Goal: Navigation & Orientation: Find specific page/section

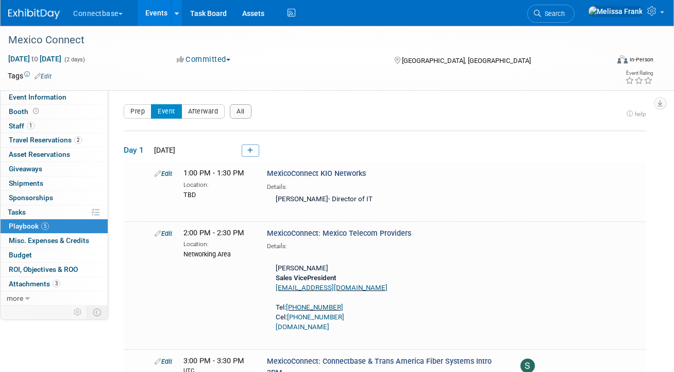
click at [160, 12] on link "Events" at bounding box center [157, 13] width 38 height 26
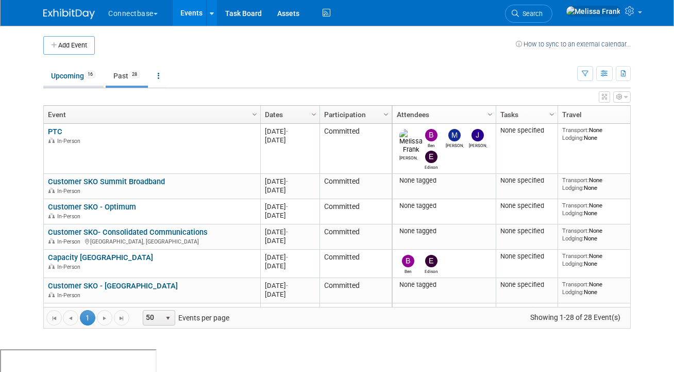
click at [77, 72] on link "Upcoming 16" at bounding box center [73, 76] width 60 height 20
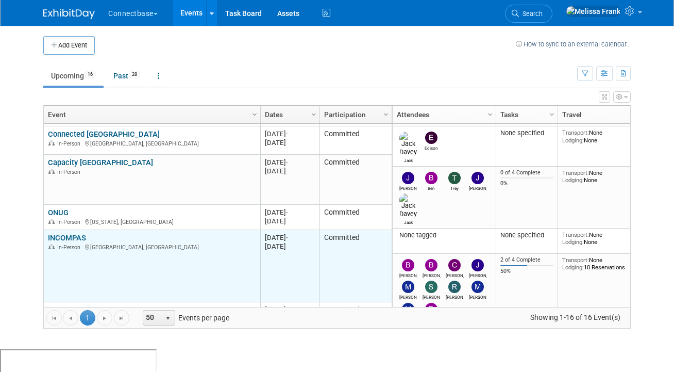
scroll to position [73, 0]
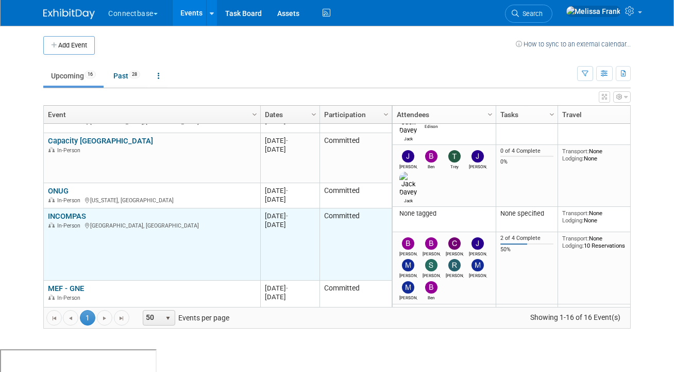
click at [68, 217] on link "INCOMPAS" at bounding box center [67, 215] width 38 height 9
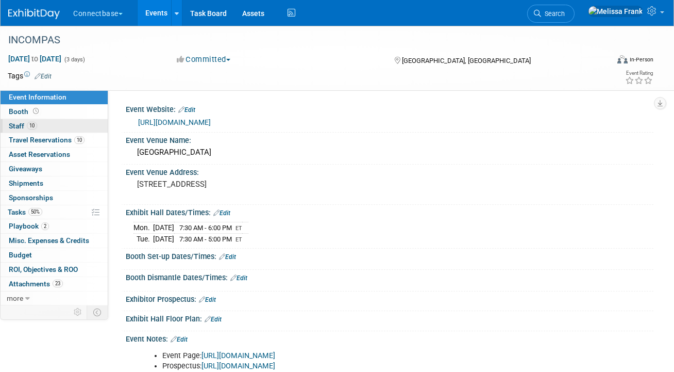
click at [71, 124] on link "10 Staff 10" at bounding box center [54, 126] width 107 height 14
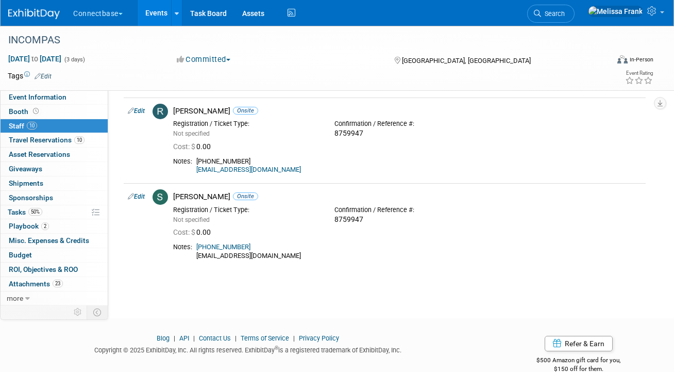
scroll to position [677, 0]
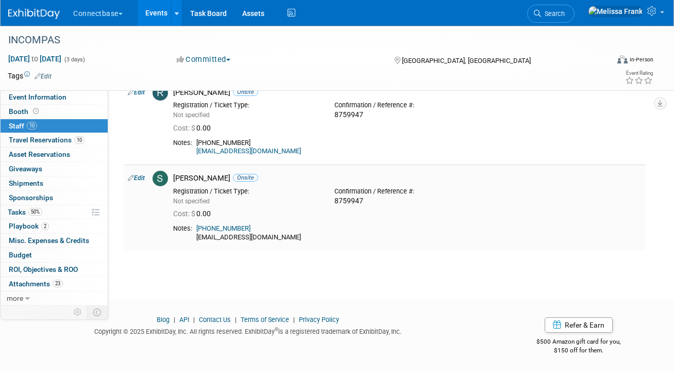
click at [139, 175] on link "Edit" at bounding box center [136, 177] width 17 height 7
select select "17b56d8c-4c45-474e-8063-945aa7b65fdc"
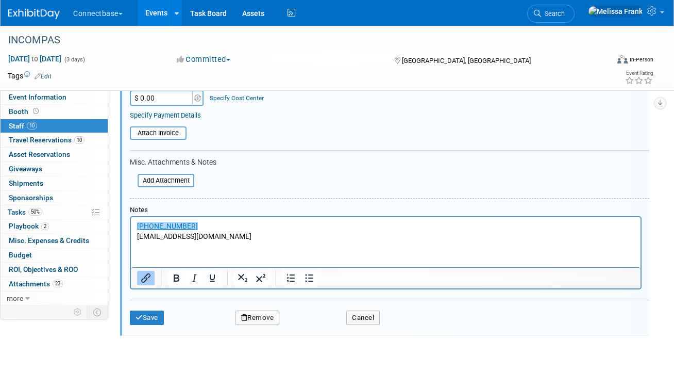
scroll to position [994, 0]
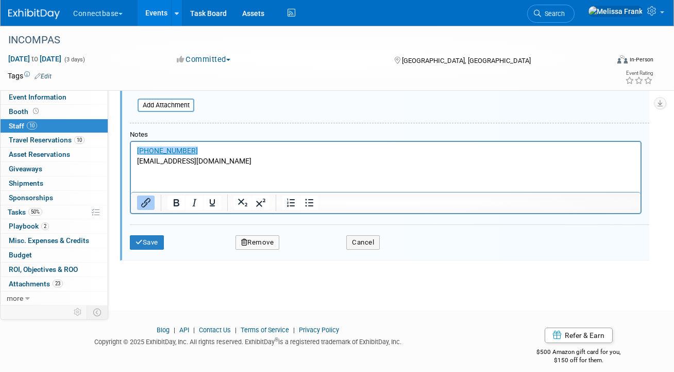
click at [264, 241] on button "Remove" at bounding box center [258, 242] width 44 height 14
click at [311, 255] on link "Yes" at bounding box center [314, 251] width 30 height 17
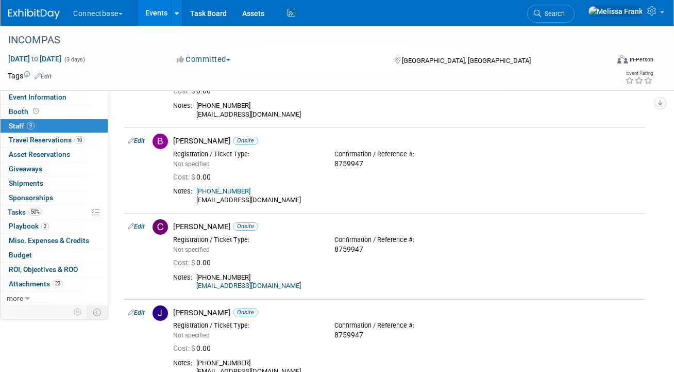
scroll to position [0, 0]
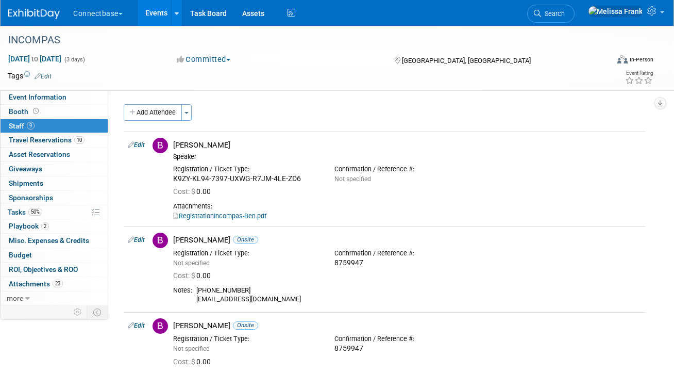
click at [159, 13] on link "Events" at bounding box center [157, 13] width 38 height 26
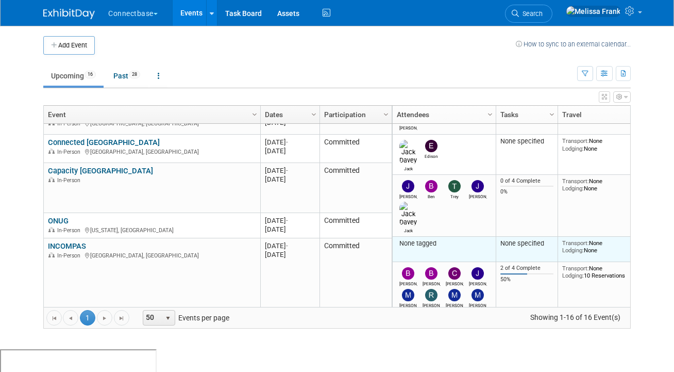
scroll to position [62, 0]
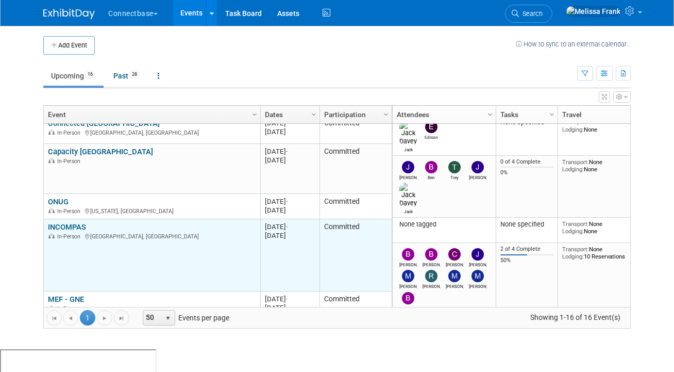
click at [74, 227] on link "INCOMPAS" at bounding box center [67, 226] width 38 height 9
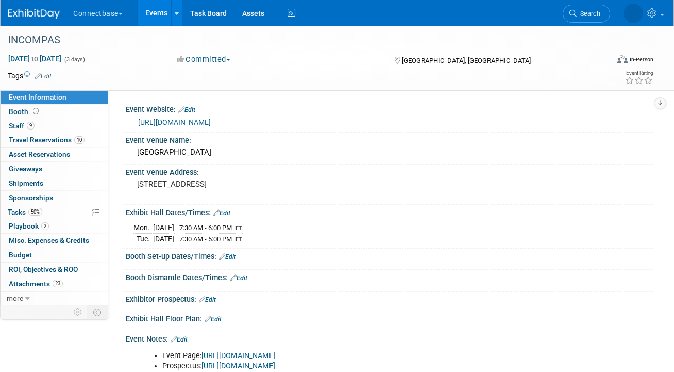
click at [176, 121] on link "[URL][DOMAIN_NAME]" at bounding box center [174, 122] width 73 height 8
click at [48, 228] on link "2 Playbook 2" at bounding box center [54, 226] width 107 height 14
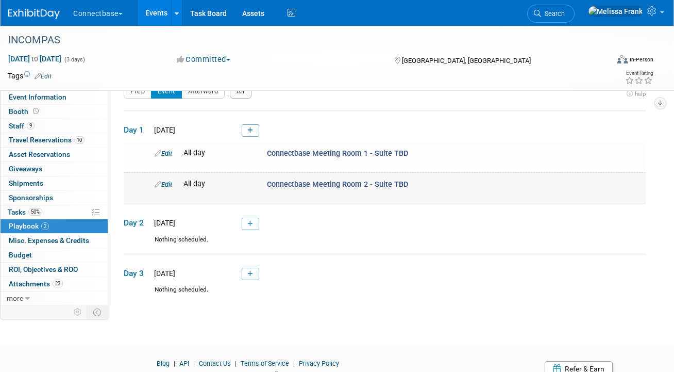
scroll to position [22, 0]
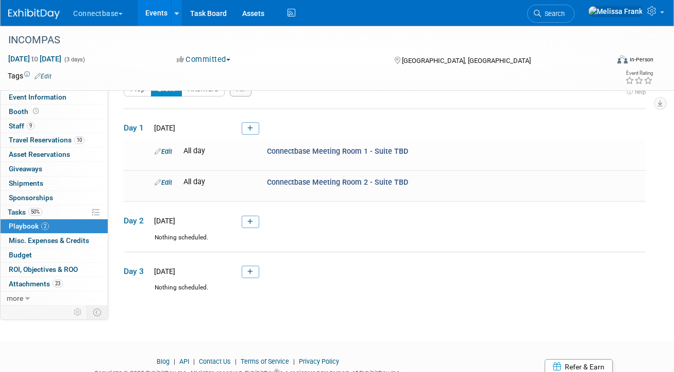
click at [159, 13] on link "Events" at bounding box center [157, 13] width 38 height 26
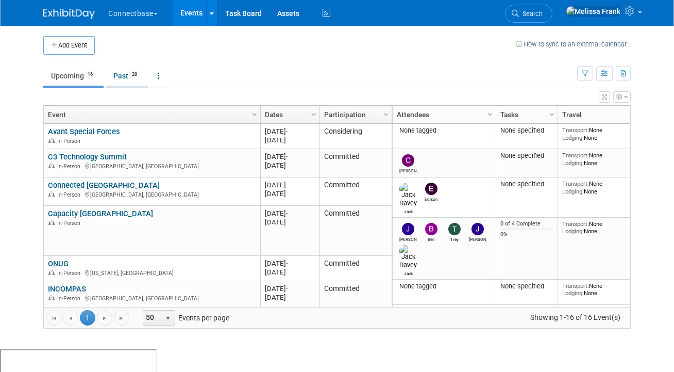
click at [123, 76] on link "Past 28" at bounding box center [127, 76] width 42 height 20
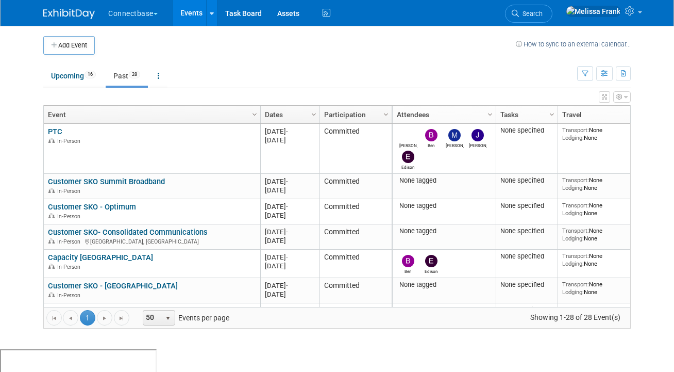
click at [295, 116] on link "Dates" at bounding box center [289, 115] width 48 height 18
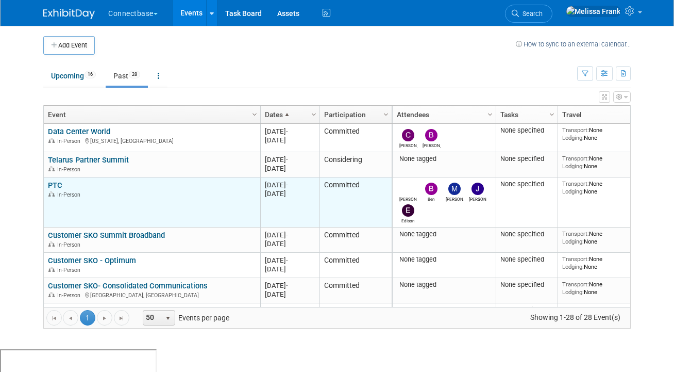
scroll to position [14, 0]
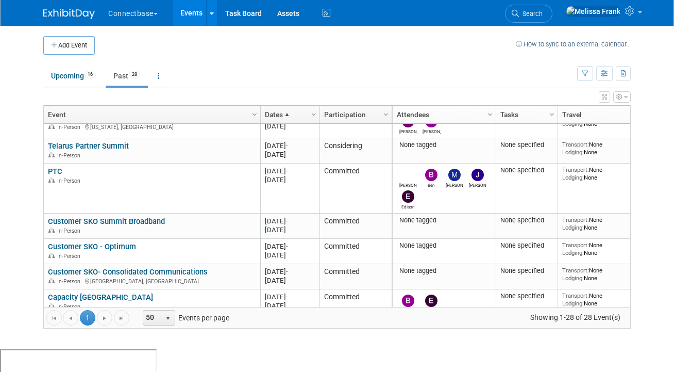
click at [288, 110] on span at bounding box center [287, 114] width 8 height 8
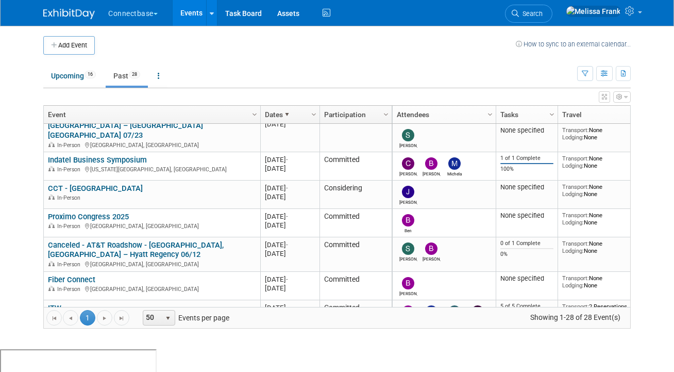
scroll to position [354, 0]
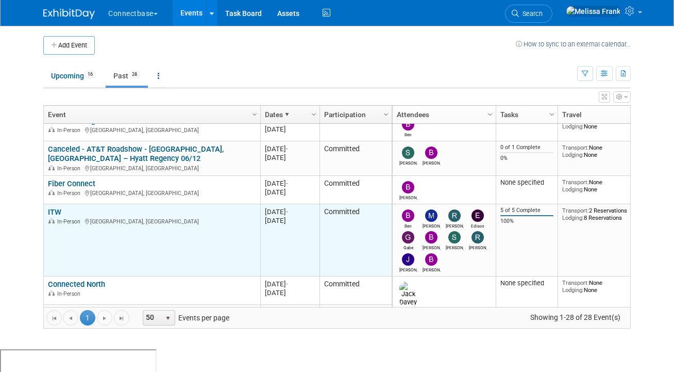
click at [55, 207] on link "ITW" at bounding box center [54, 211] width 13 height 9
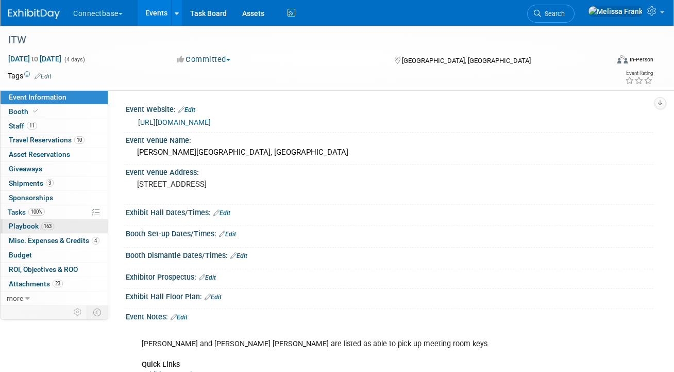
click at [55, 225] on link "163 Playbook 163" at bounding box center [54, 226] width 107 height 14
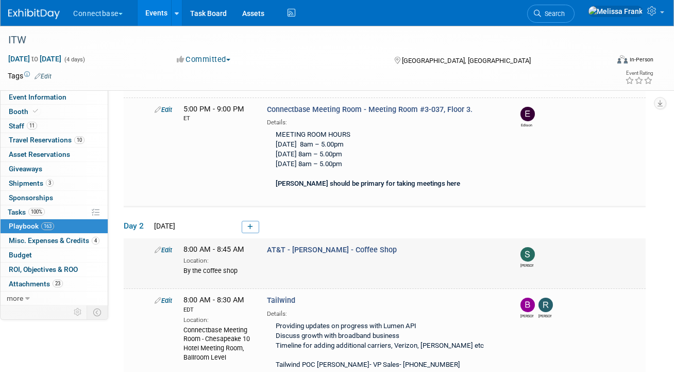
scroll to position [476, 0]
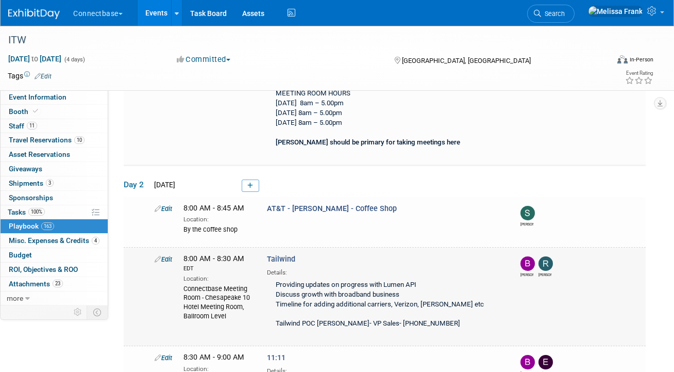
drag, startPoint x: 311, startPoint y: 247, endPoint x: 267, endPoint y: 248, distance: 44.3
click at [267, 254] on div "Tailwind Details: Providing updates on progress with Lumen API Discuss growth w…" at bounding box center [384, 293] width 251 height 79
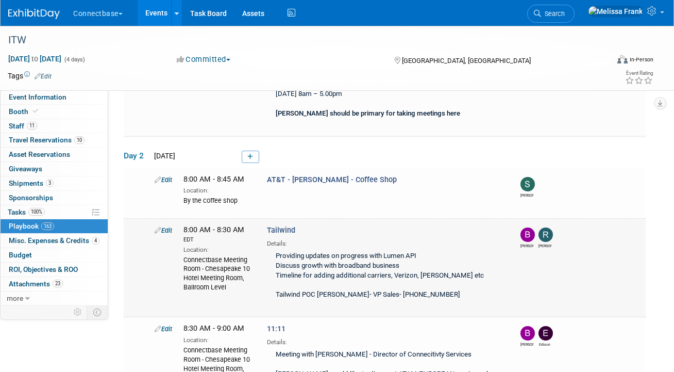
scroll to position [506, 0]
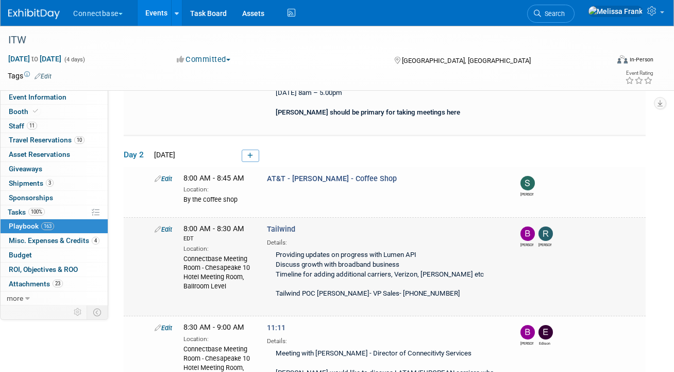
drag, startPoint x: 227, startPoint y: 275, endPoint x: 180, endPoint y: 250, distance: 53.1
click at [180, 250] on div "8:00 AM - 8:30 AM EDT Location: Connectbase Meeting Room - [GEOGRAPHIC_DATA], B…" at bounding box center [218, 257] width 84 height 67
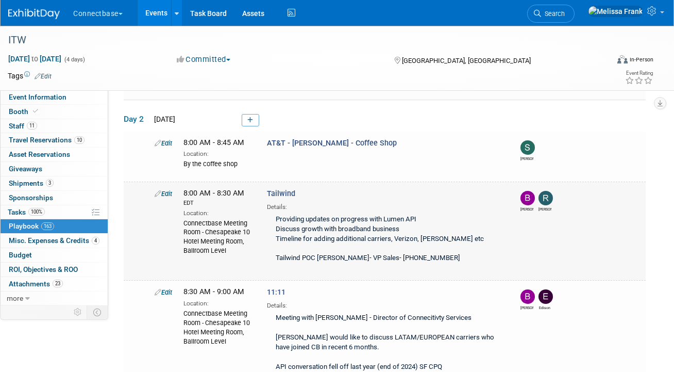
scroll to position [546, 0]
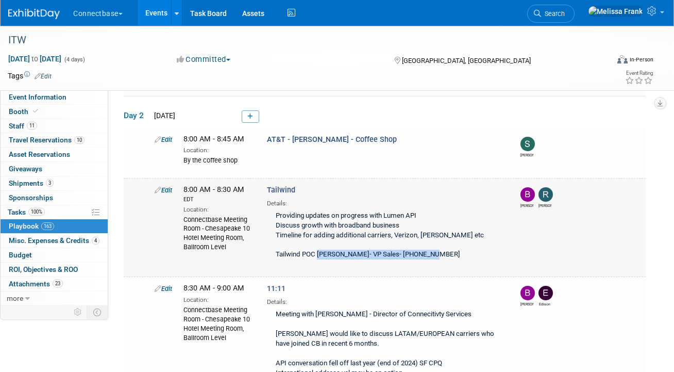
drag, startPoint x: 440, startPoint y: 239, endPoint x: 319, endPoint y: 243, distance: 121.2
click at [319, 243] on div "Providing updates on progress with Lumen API Discuss growth with broadband busi…" at bounding box center [385, 236] width 236 height 56
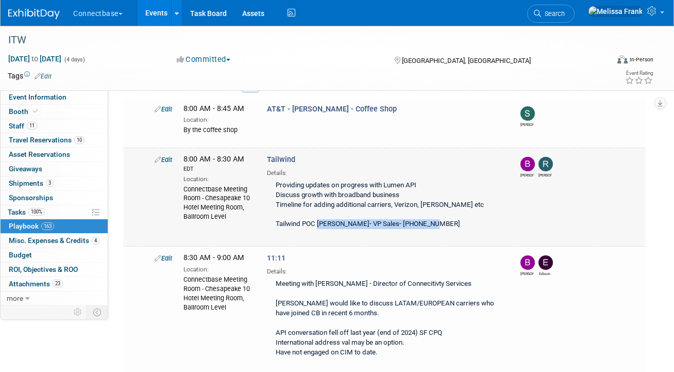
scroll to position [568, 0]
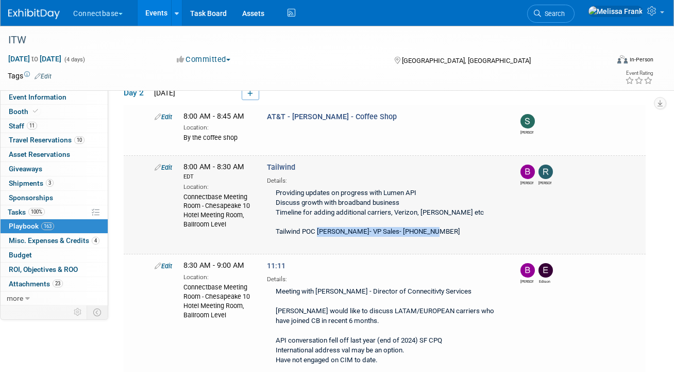
drag, startPoint x: 450, startPoint y: 201, endPoint x: 275, endPoint y: 182, distance: 175.8
click at [275, 185] on div "Providing updates on progress with Lumen API Discuss growth with broadband busi…" at bounding box center [385, 213] width 236 height 56
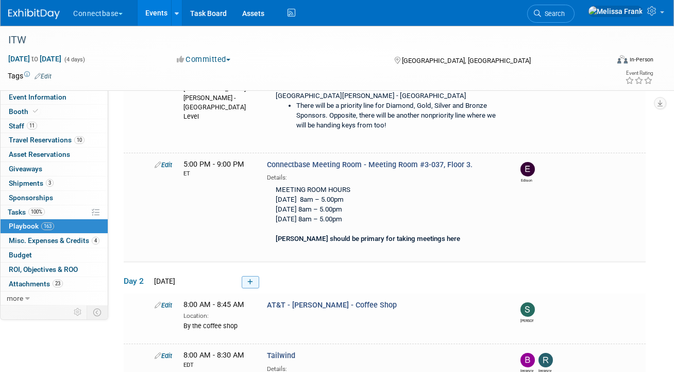
click at [252, 279] on icon at bounding box center [251, 282] width 6 height 6
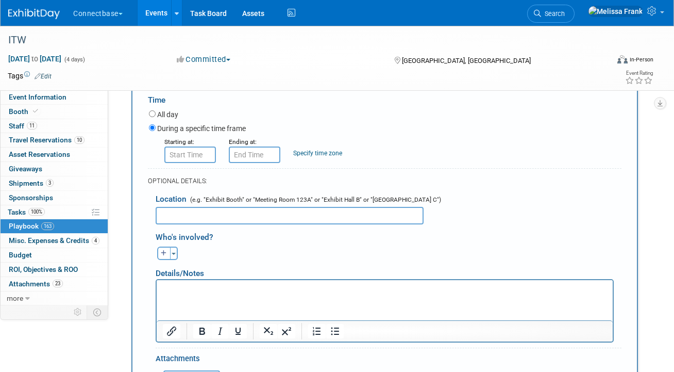
scroll to position [716, 0]
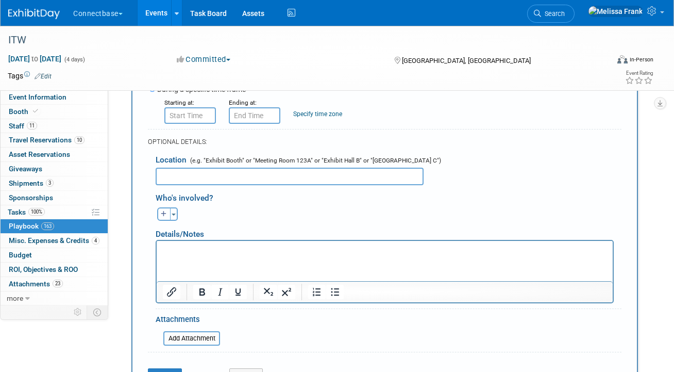
click at [163, 211] on icon "button" at bounding box center [164, 214] width 6 height 6
select select
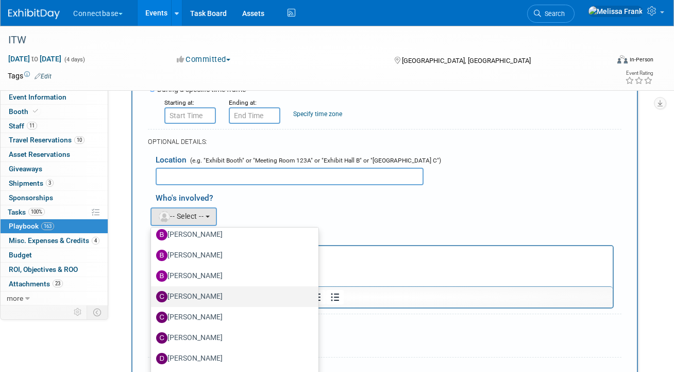
scroll to position [67, 0]
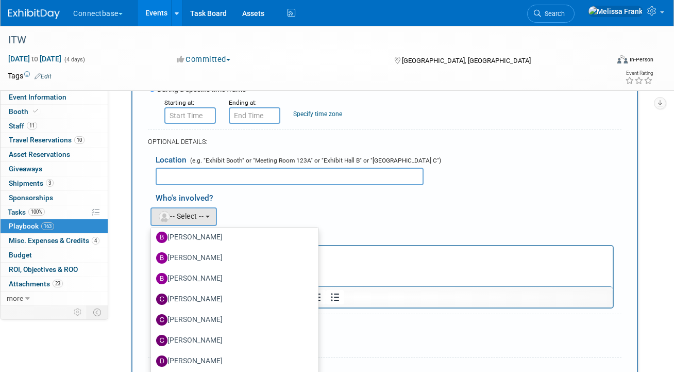
click at [332, 205] on div "Ben remove Brian remove Brian remove (me)" at bounding box center [389, 215] width 482 height 21
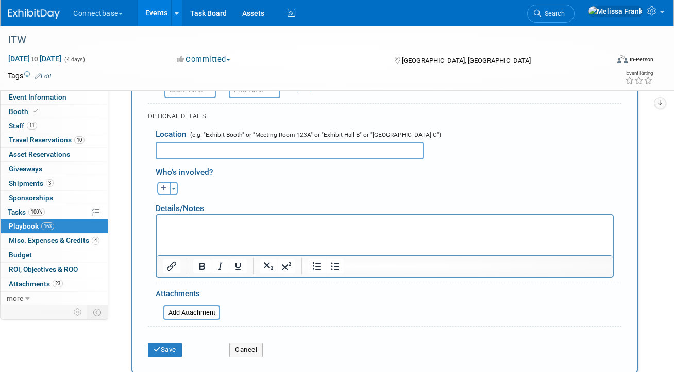
scroll to position [762, 0]
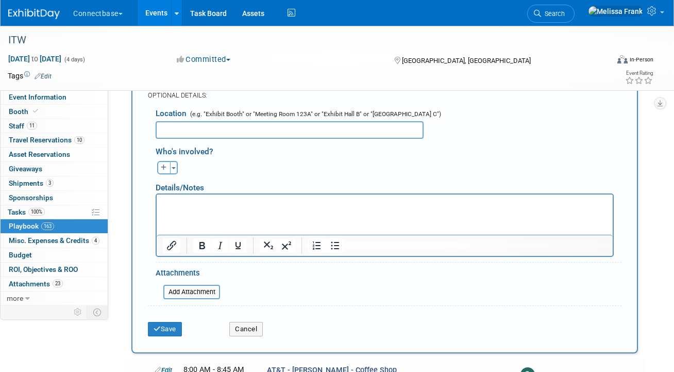
click at [175, 208] on html at bounding box center [385, 201] width 456 height 14
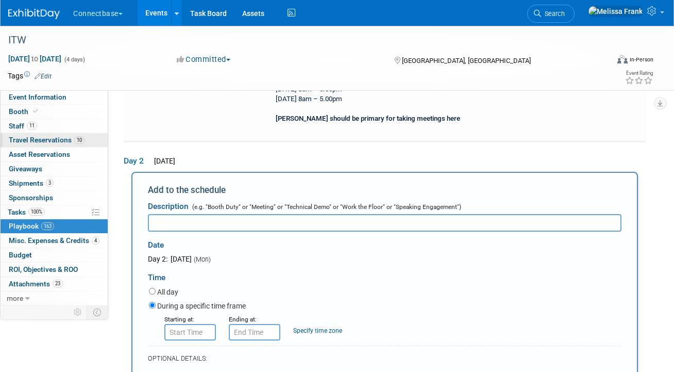
scroll to position [394, 0]
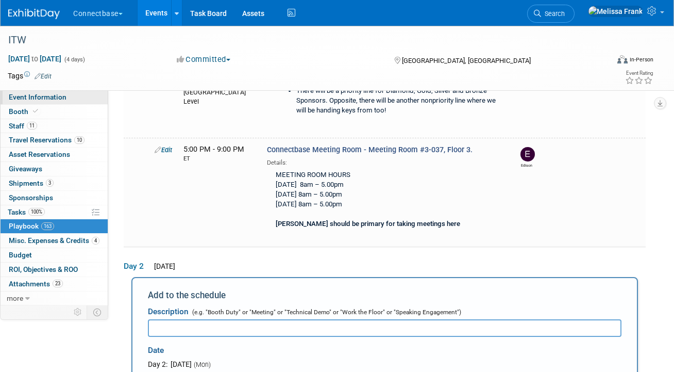
click at [38, 97] on span "Event Information" at bounding box center [38, 97] width 58 height 8
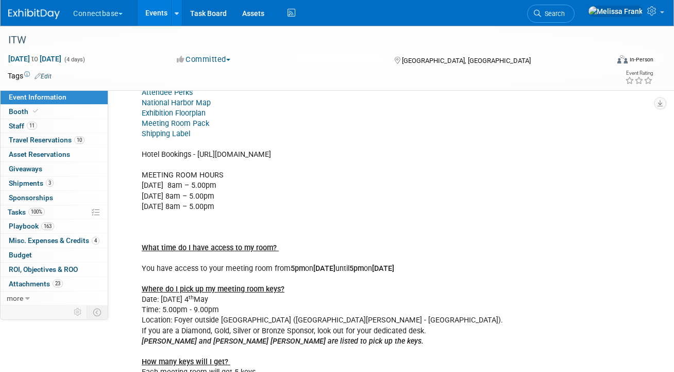
scroll to position [280, 0]
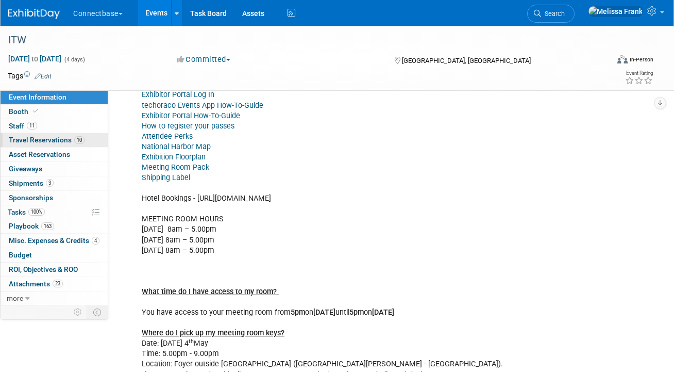
click at [39, 139] on span "Travel Reservations 10" at bounding box center [47, 140] width 76 height 8
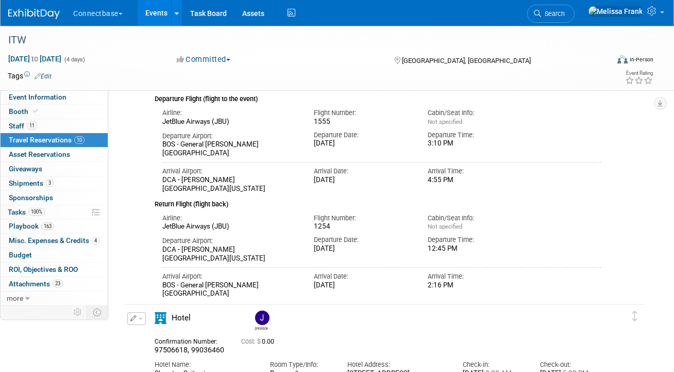
scroll to position [127, 0]
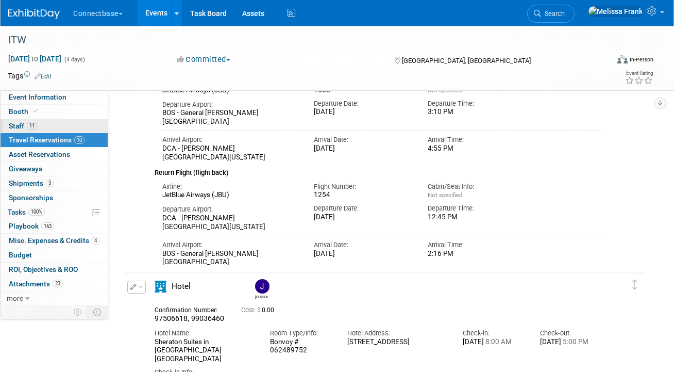
click at [44, 130] on link "11 Staff 11" at bounding box center [54, 126] width 107 height 14
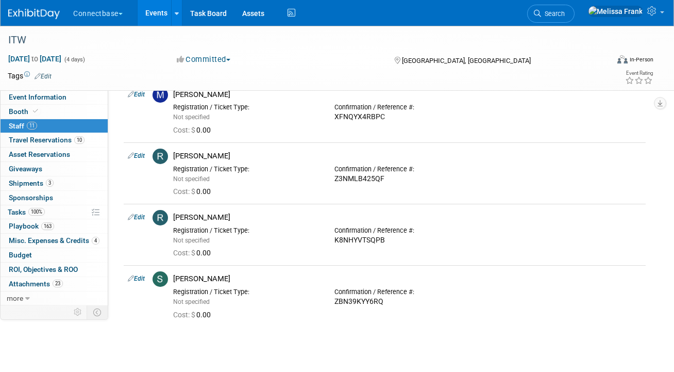
scroll to position [565, 0]
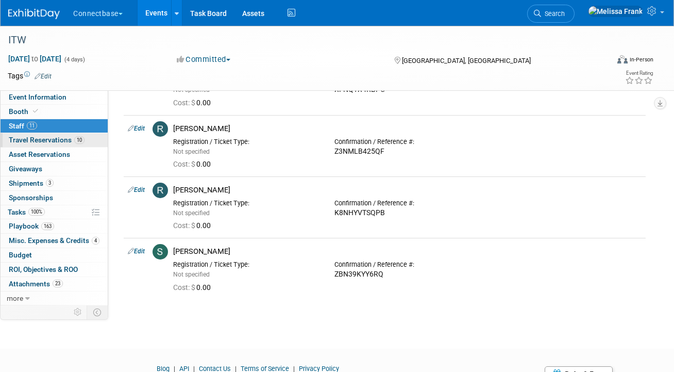
click at [54, 141] on span "Travel Reservations 10" at bounding box center [47, 140] width 76 height 8
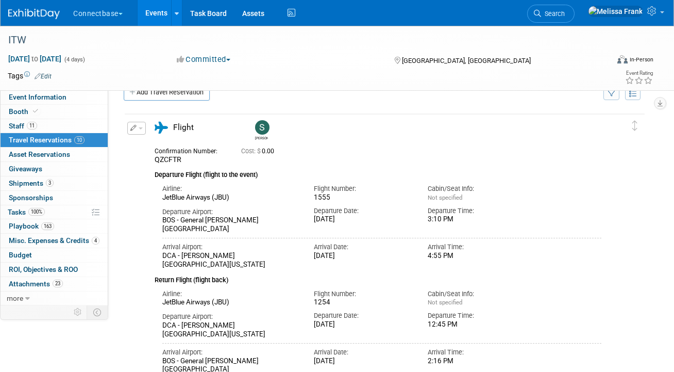
scroll to position [23, 0]
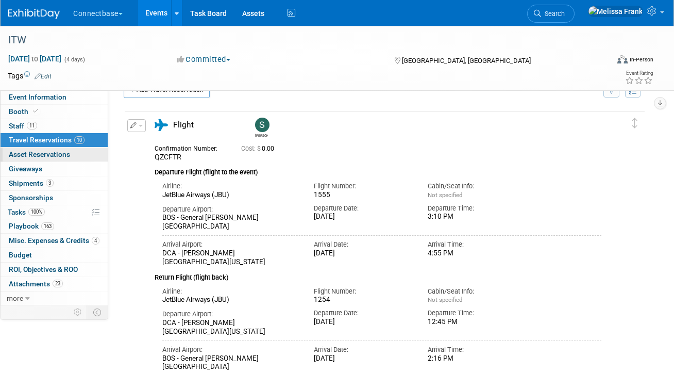
click at [44, 159] on link "0 Asset Reservations 0" at bounding box center [54, 154] width 107 height 14
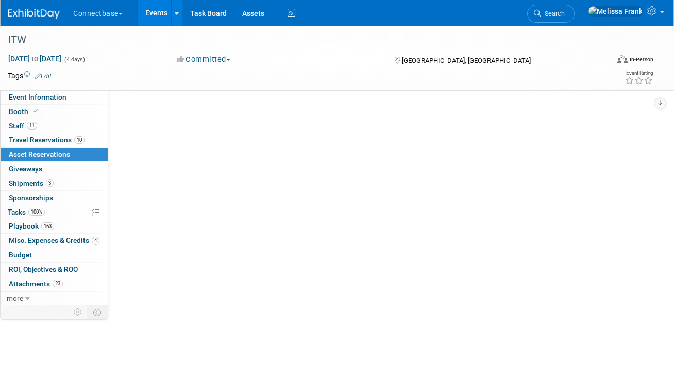
scroll to position [0, 0]
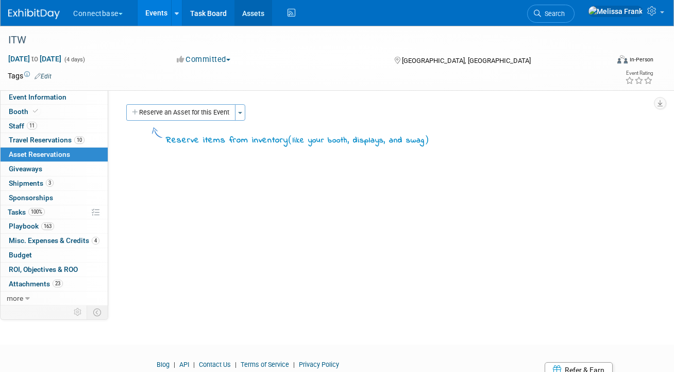
click at [257, 13] on link "Assets" at bounding box center [254, 13] width 38 height 26
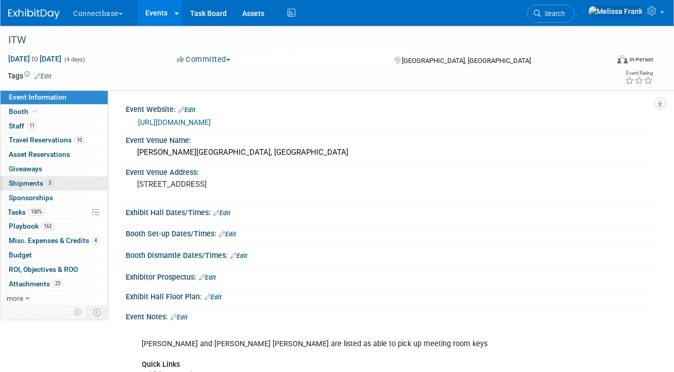
click at [51, 186] on span "3" at bounding box center [50, 183] width 8 height 8
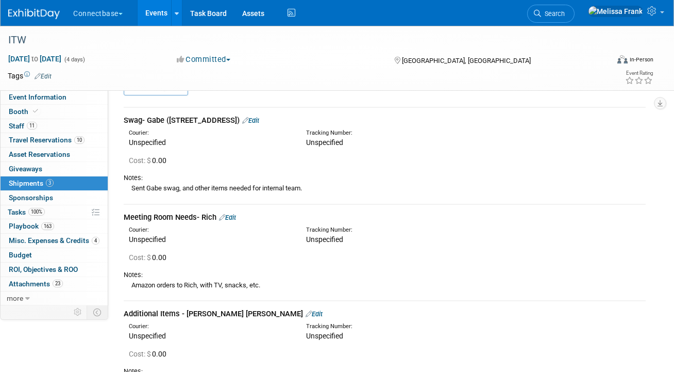
scroll to position [29, 0]
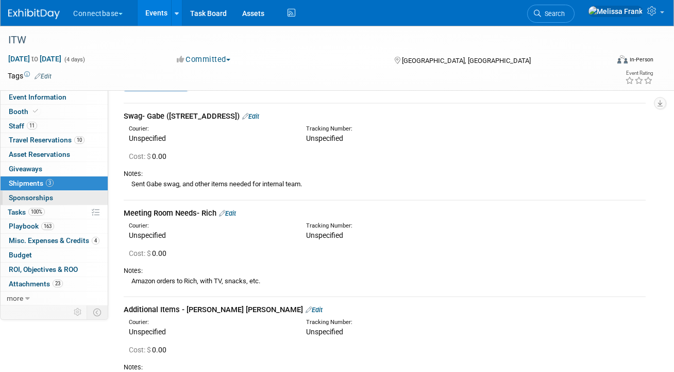
click at [30, 197] on span "Sponsorships 0" at bounding box center [31, 197] width 44 height 8
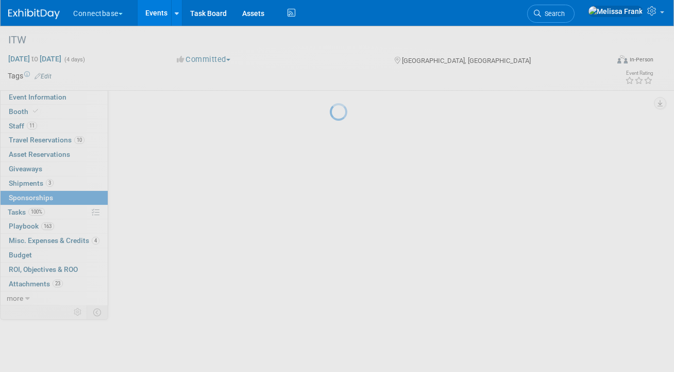
scroll to position [0, 0]
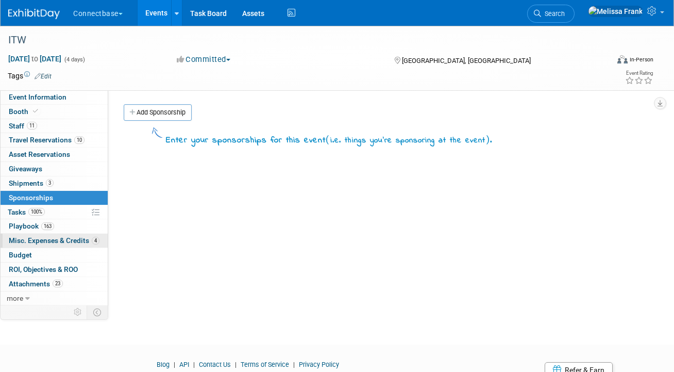
click at [51, 240] on span "Misc. Expenses & Credits 4" at bounding box center [54, 240] width 91 height 8
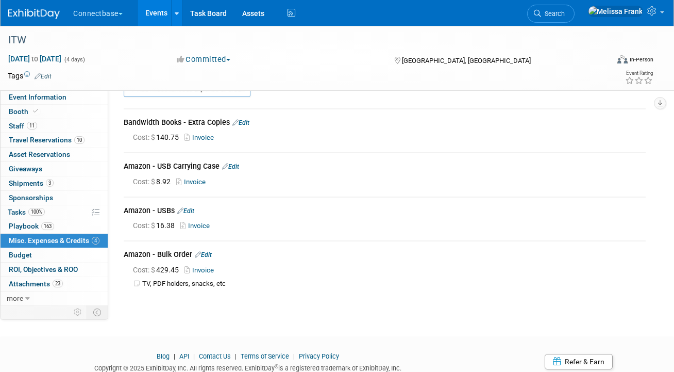
scroll to position [19, 0]
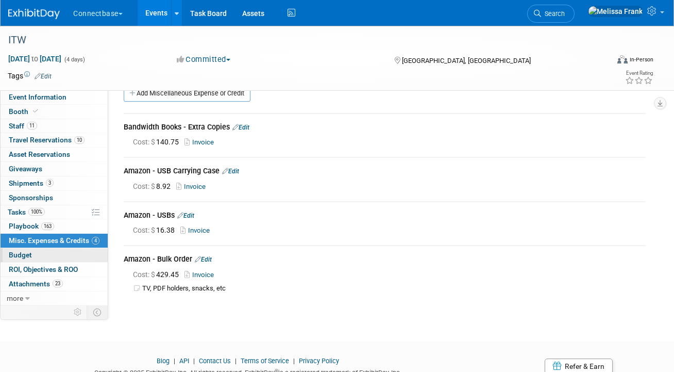
click at [39, 258] on link "Budget" at bounding box center [54, 255] width 107 height 14
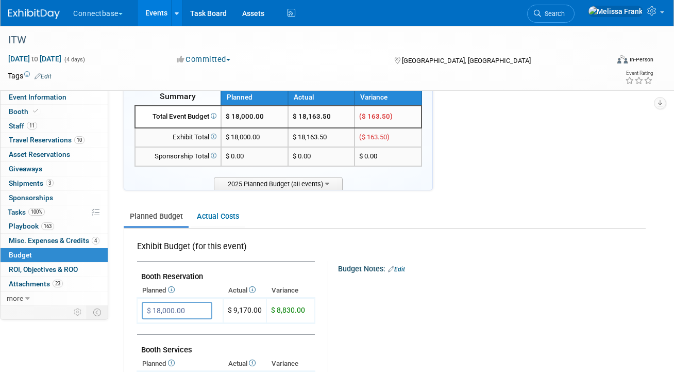
scroll to position [32, 0]
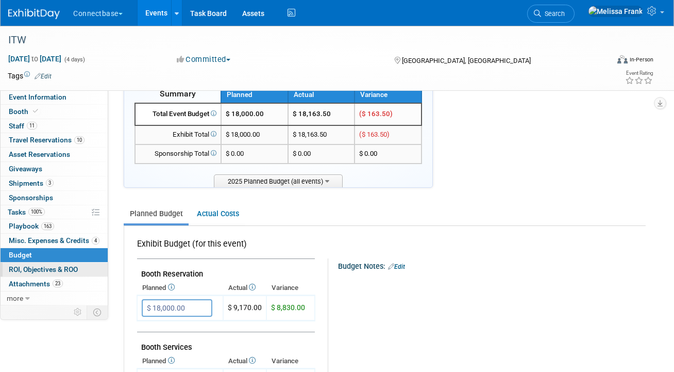
click at [41, 265] on span "ROI, Objectives & ROO 0" at bounding box center [43, 269] width 69 height 8
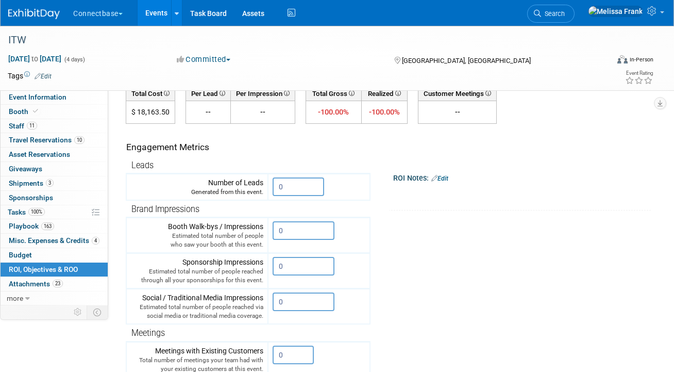
scroll to position [113, 0]
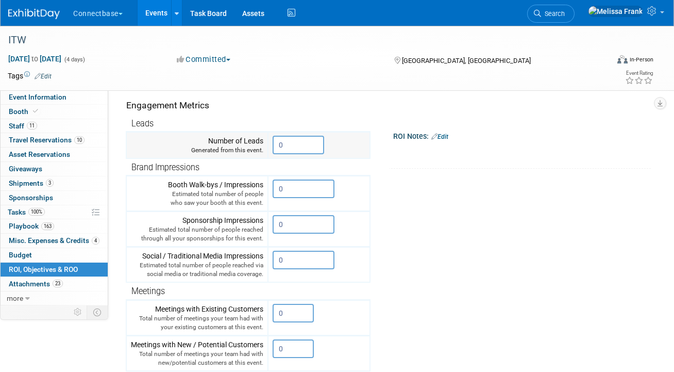
click at [299, 143] on input "0" at bounding box center [299, 145] width 52 height 19
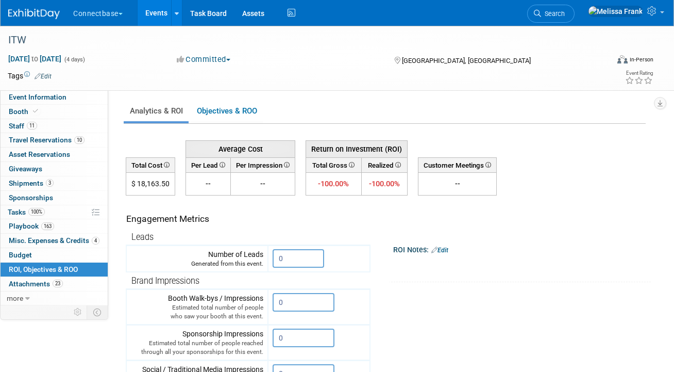
scroll to position [6, 0]
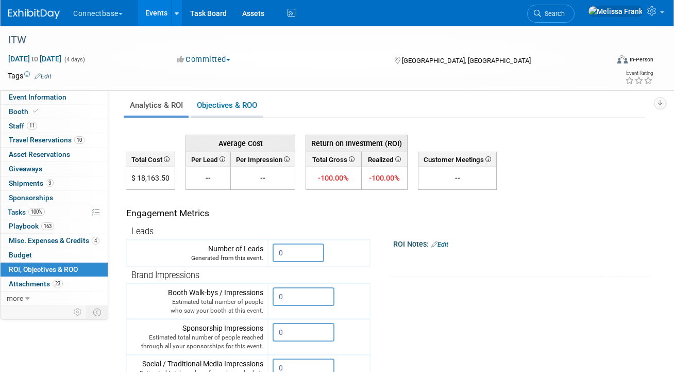
click at [217, 109] on link "Objectives & ROO 0" at bounding box center [227, 105] width 72 height 20
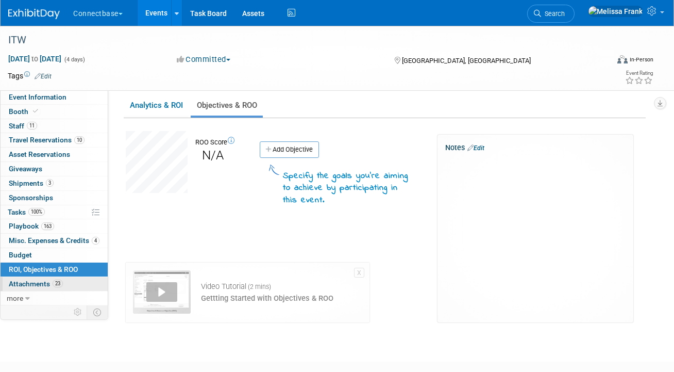
click at [48, 280] on span "Attachments 23" at bounding box center [36, 283] width 54 height 8
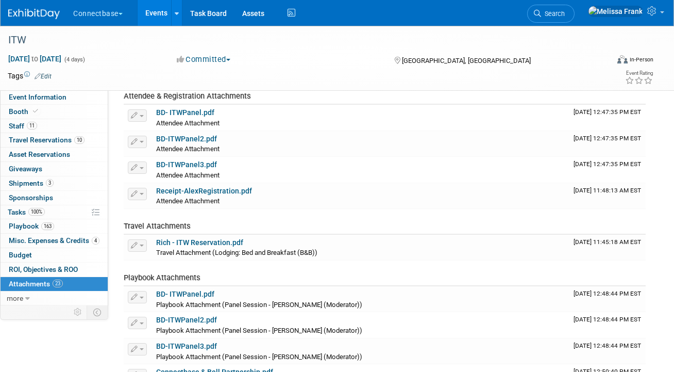
scroll to position [0, 0]
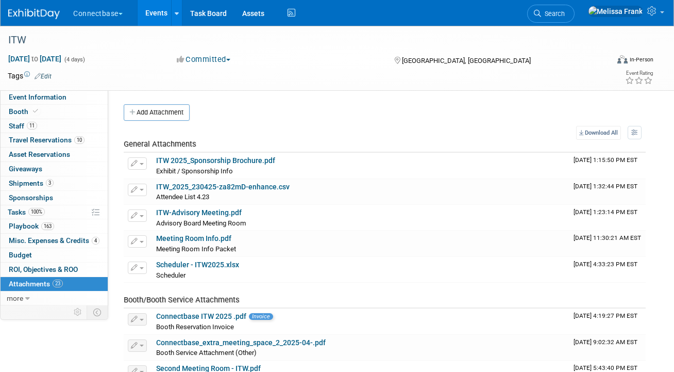
click at [164, 14] on link "Events" at bounding box center [157, 13] width 38 height 26
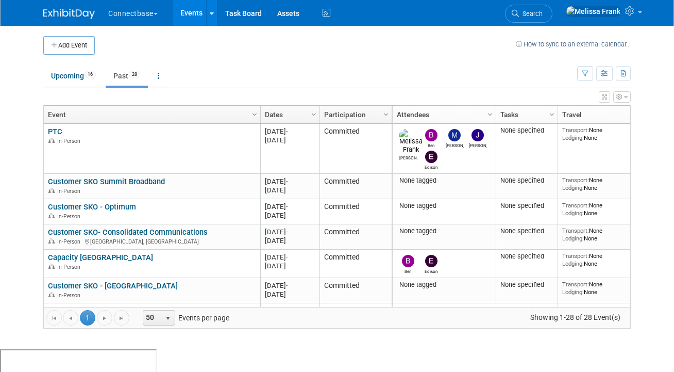
click at [285, 117] on link "Dates" at bounding box center [289, 115] width 48 height 18
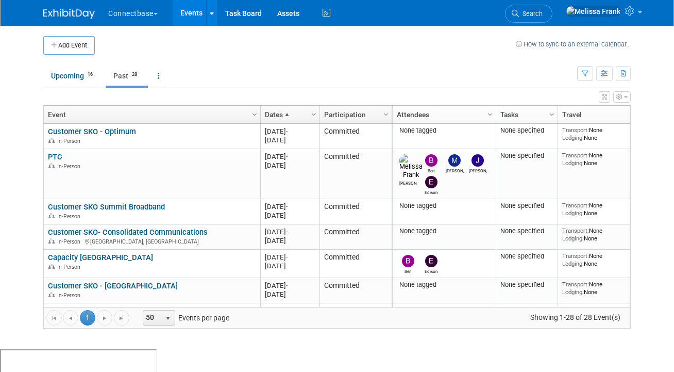
click at [277, 112] on link "Dates" at bounding box center [289, 115] width 48 height 18
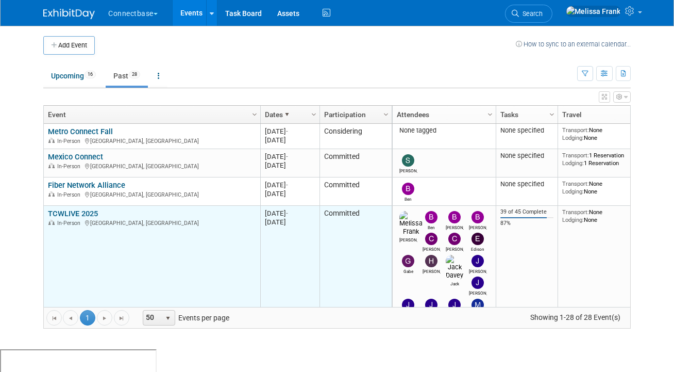
click at [70, 212] on link "TCWLIVE 2025" at bounding box center [73, 213] width 50 height 9
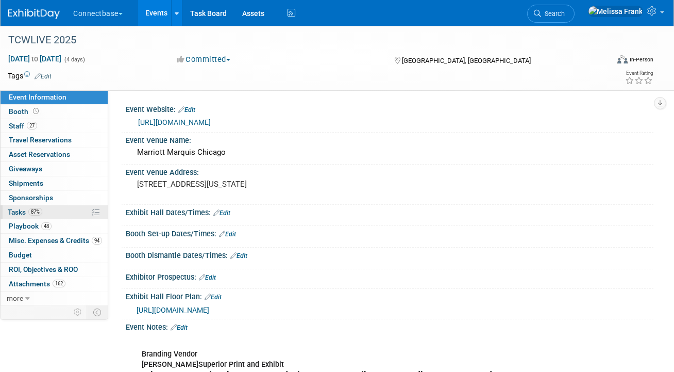
click at [39, 216] on span "Tasks 87%" at bounding box center [25, 212] width 35 height 8
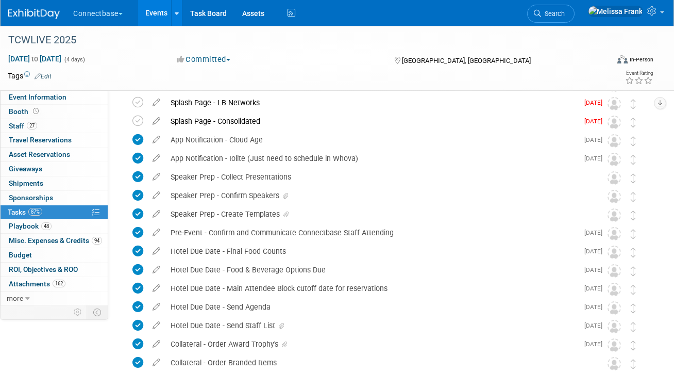
scroll to position [266, 0]
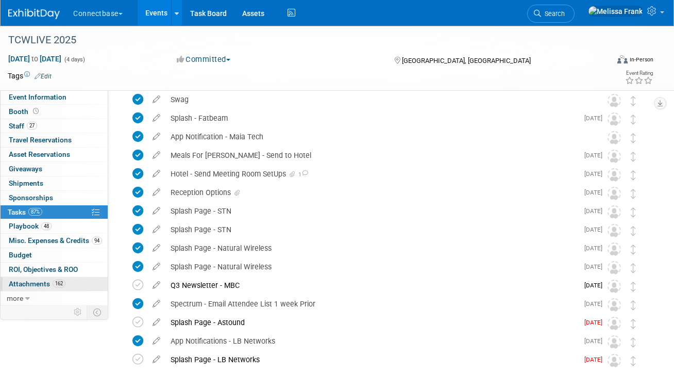
click at [40, 286] on span "Attachments 162" at bounding box center [37, 283] width 57 height 8
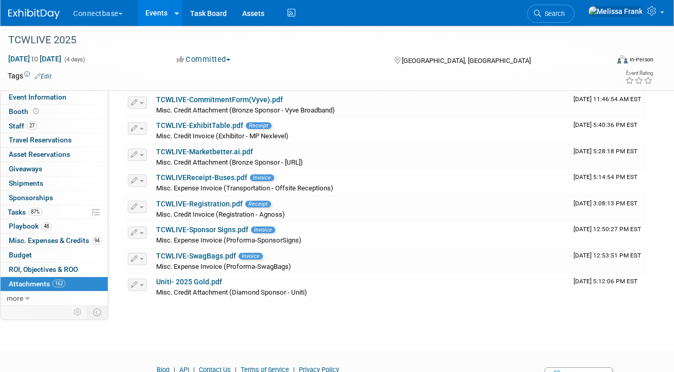
scroll to position [4205, 0]
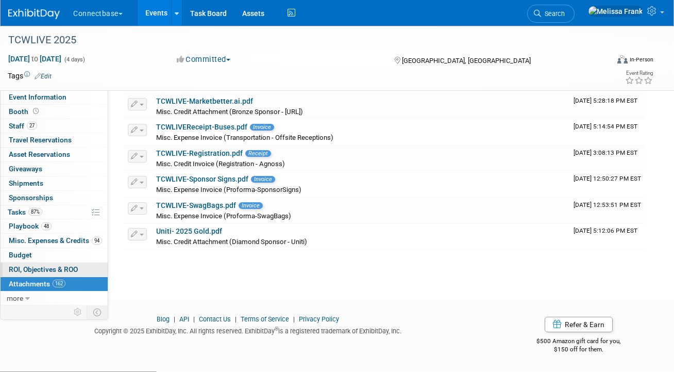
click at [58, 268] on span "ROI, Objectives & ROO 0" at bounding box center [43, 269] width 69 height 8
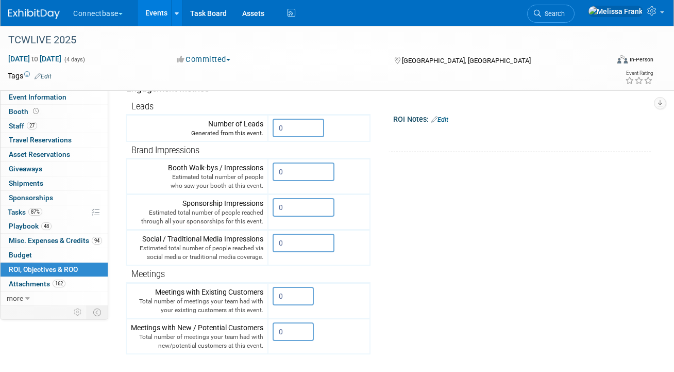
scroll to position [0, 0]
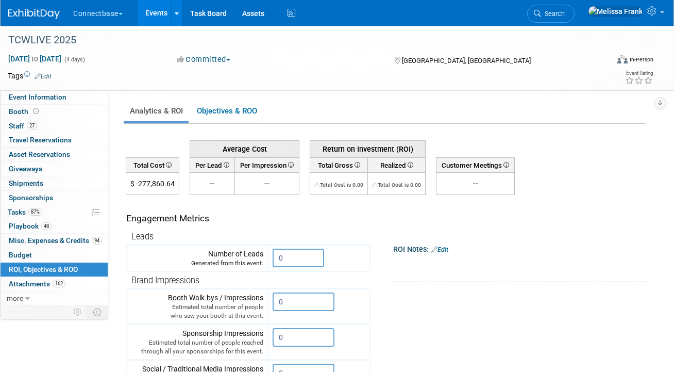
click at [152, 20] on link "Events" at bounding box center [157, 13] width 38 height 26
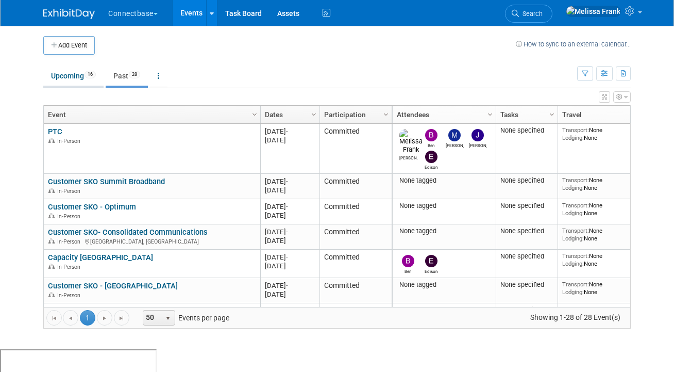
click at [92, 68] on link "Upcoming 16" at bounding box center [73, 76] width 60 height 20
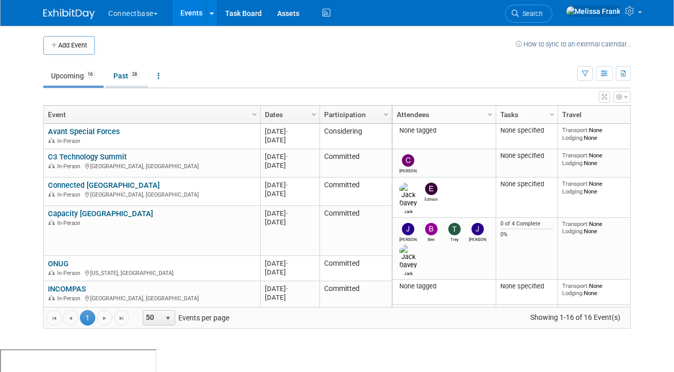
click at [120, 77] on link "Past 28" at bounding box center [127, 76] width 42 height 20
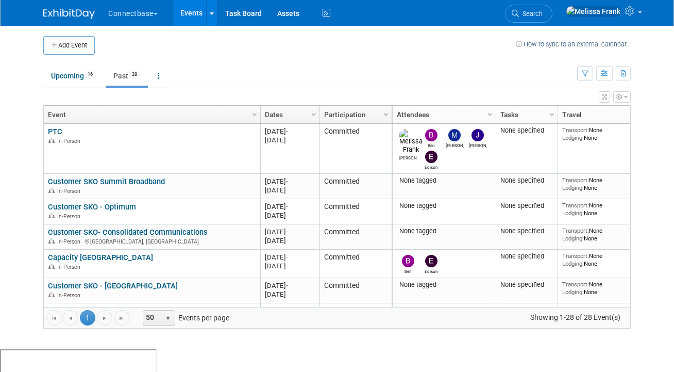
click at [285, 110] on link "Dates" at bounding box center [289, 115] width 48 height 18
click at [278, 117] on link "Dates" at bounding box center [289, 115] width 48 height 18
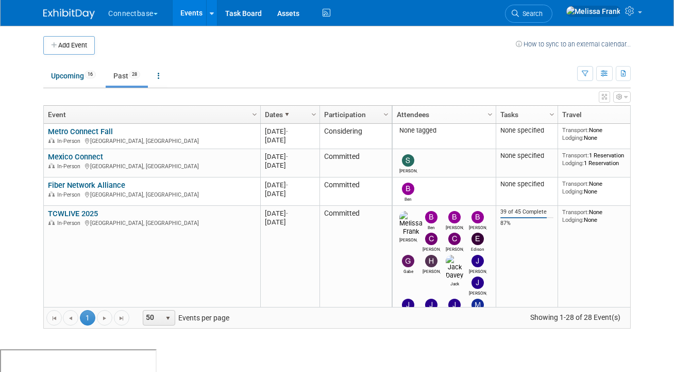
click at [279, 111] on link "Dates" at bounding box center [289, 115] width 48 height 18
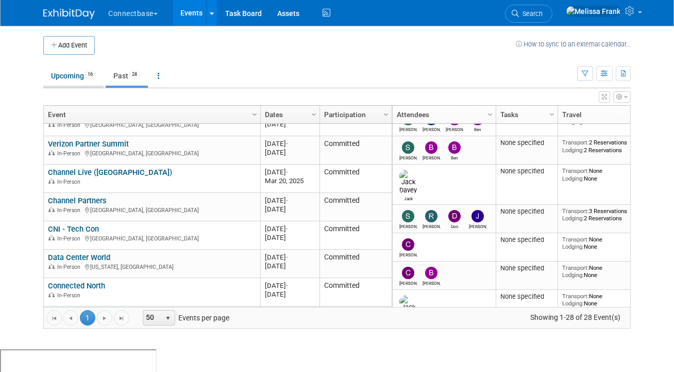
click at [78, 78] on link "Upcoming 16" at bounding box center [73, 76] width 60 height 20
